Goal: Information Seeking & Learning: Learn about a topic

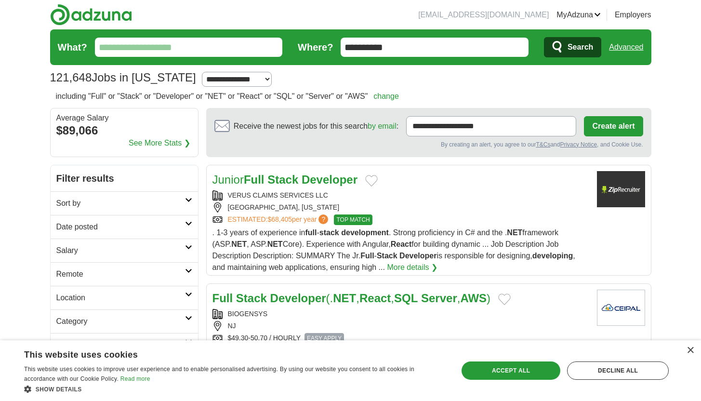
click at [166, 43] on input "What?" at bounding box center [189, 47] width 188 height 19
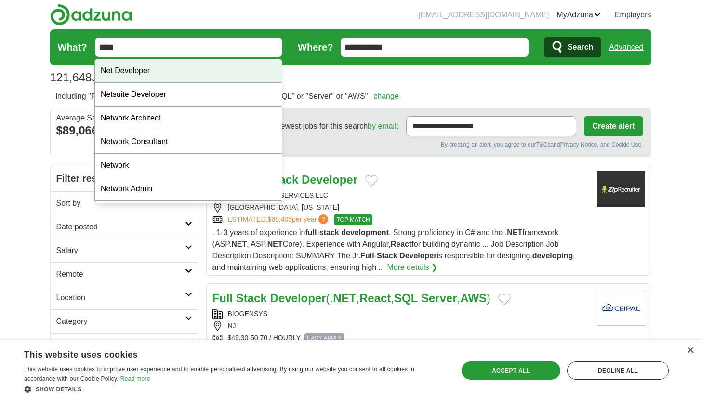
click at [157, 68] on div "Net Developer" at bounding box center [188, 71] width 187 height 24
type input "**********"
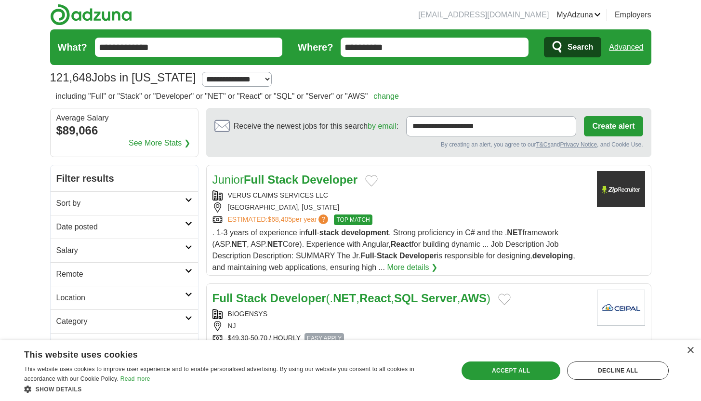
click at [591, 42] on span "Search" at bounding box center [580, 47] width 26 height 19
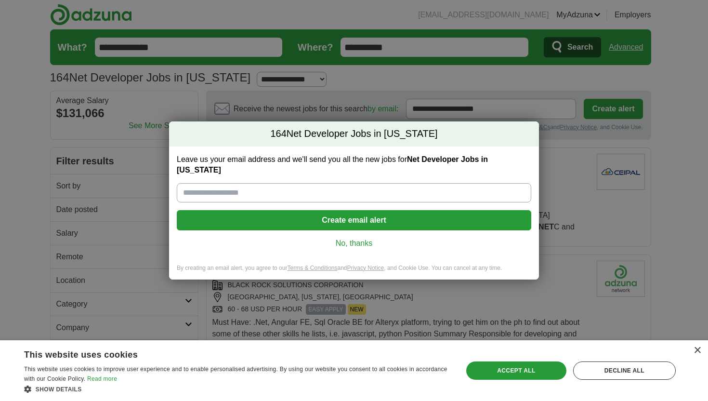
click at [364, 245] on link "No, thanks" at bounding box center [353, 243] width 339 height 11
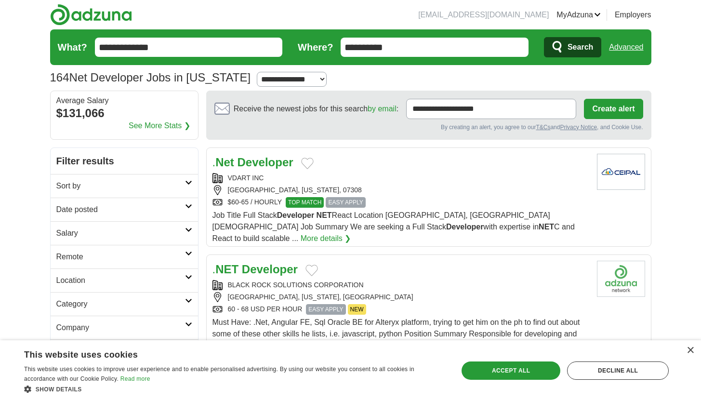
click at [380, 48] on input "**********" at bounding box center [435, 47] width 188 height 19
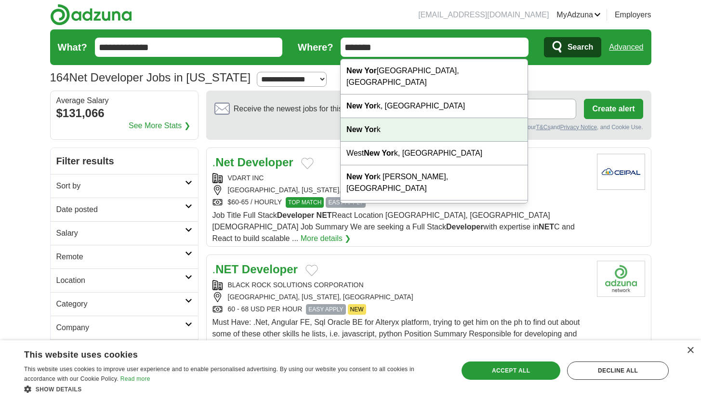
click at [373, 125] on strong "New Yor" at bounding box center [361, 129] width 30 height 8
type input "********"
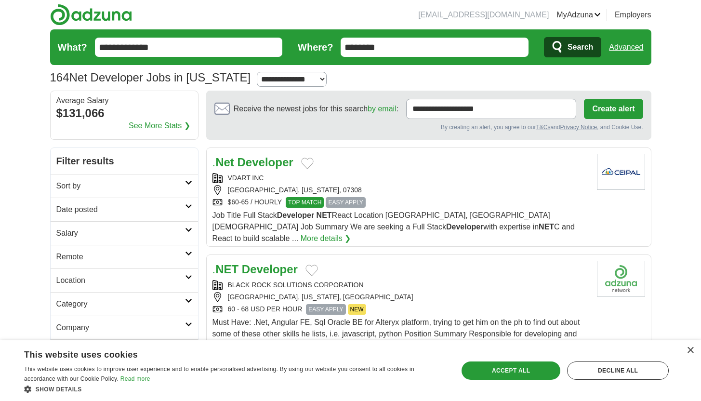
click at [565, 43] on button "Search" at bounding box center [572, 47] width 57 height 20
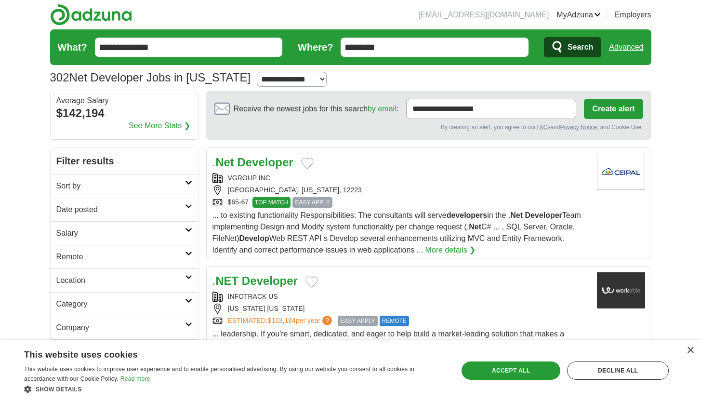
click at [269, 162] on strong "Developer" at bounding box center [265, 162] width 56 height 13
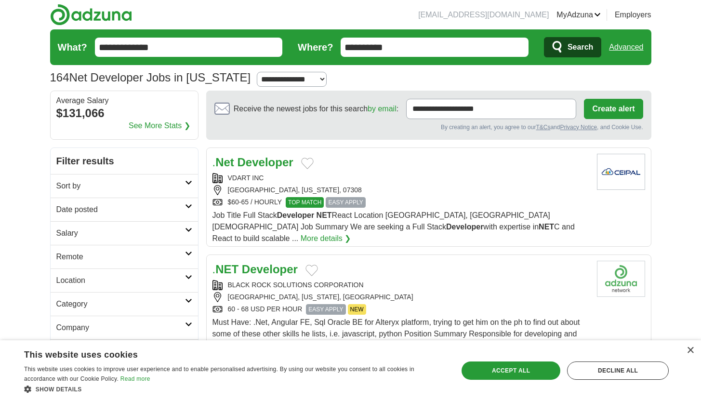
click at [513, 183] on div "VDART INC JERSEY CITY, NEW JERSEY, 07308 $60-65 / HOURLY TOP MATCH EASY APPLY" at bounding box center [400, 190] width 377 height 35
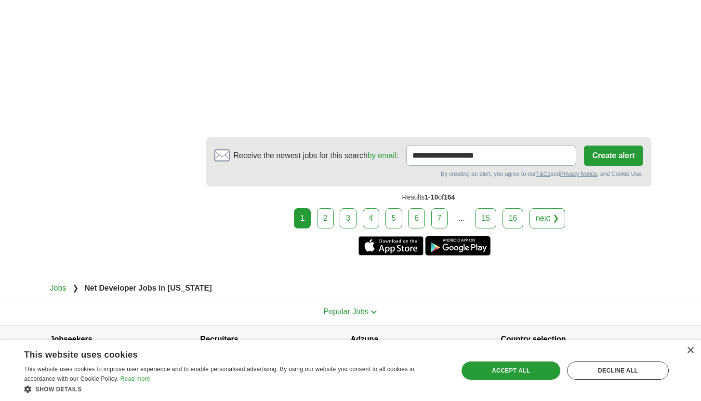
scroll to position [1705, 0]
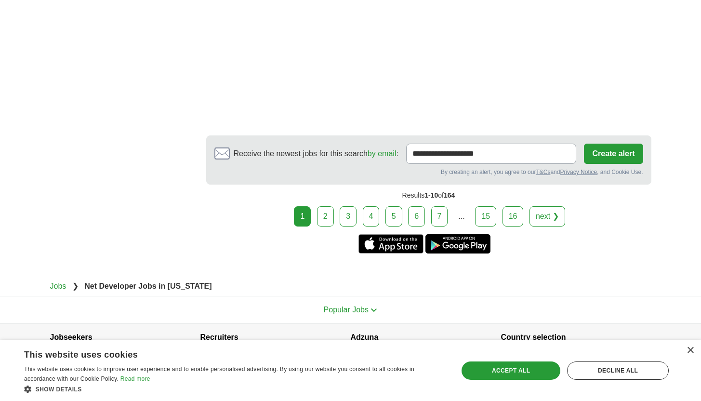
drag, startPoint x: 708, startPoint y: 13, endPoint x: 628, endPoint y: 400, distance: 394.8
click at [331, 206] on link "2" at bounding box center [325, 216] width 17 height 20
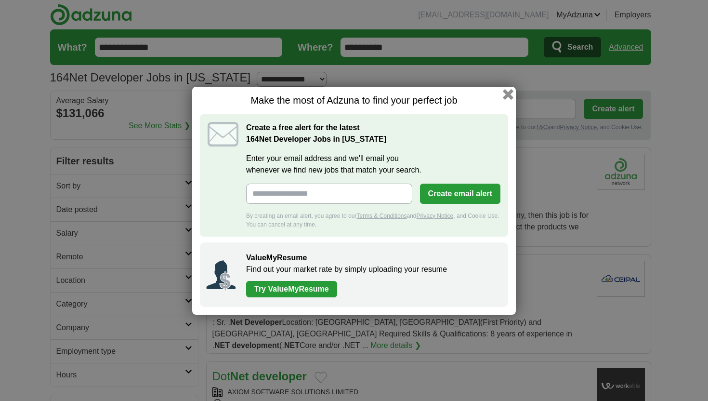
click at [511, 94] on button "button" at bounding box center [508, 94] width 11 height 11
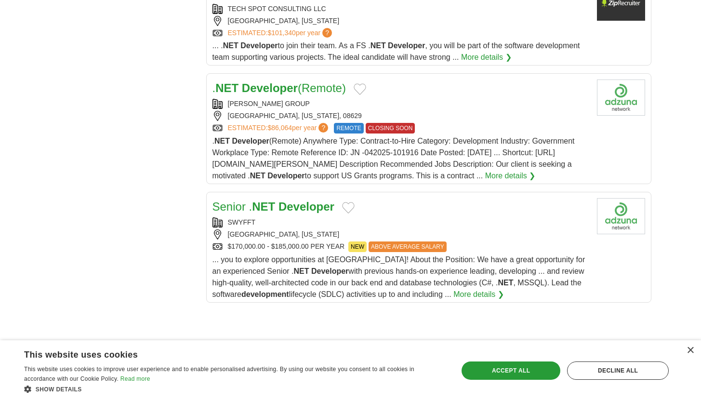
scroll to position [1045, 0]
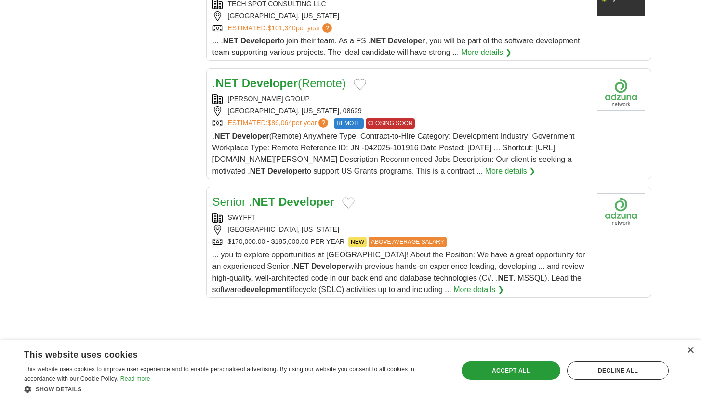
click at [303, 195] on strong "Developer" at bounding box center [306, 201] width 56 height 13
